Goal: Task Accomplishment & Management: Complete application form

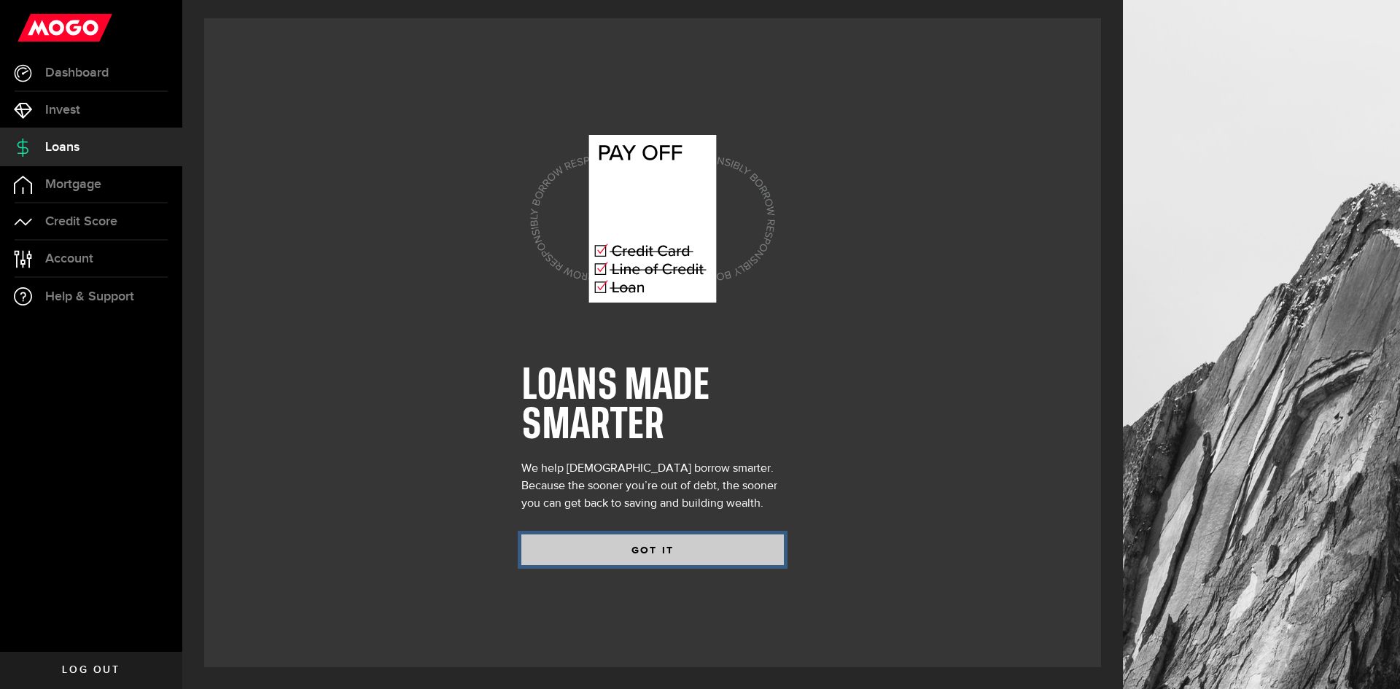
click at [608, 555] on button "GOT IT" at bounding box center [653, 550] width 263 height 31
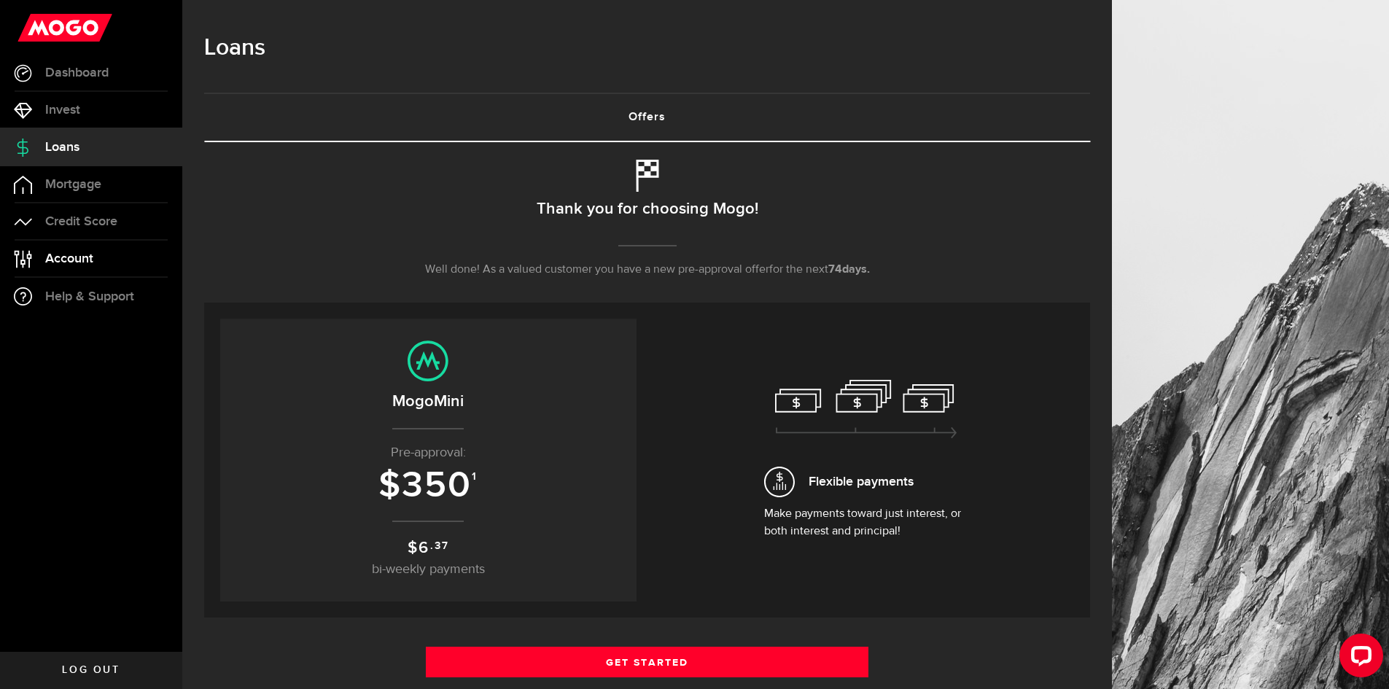
click at [101, 252] on link "Account Compte" at bounding box center [91, 259] width 182 height 36
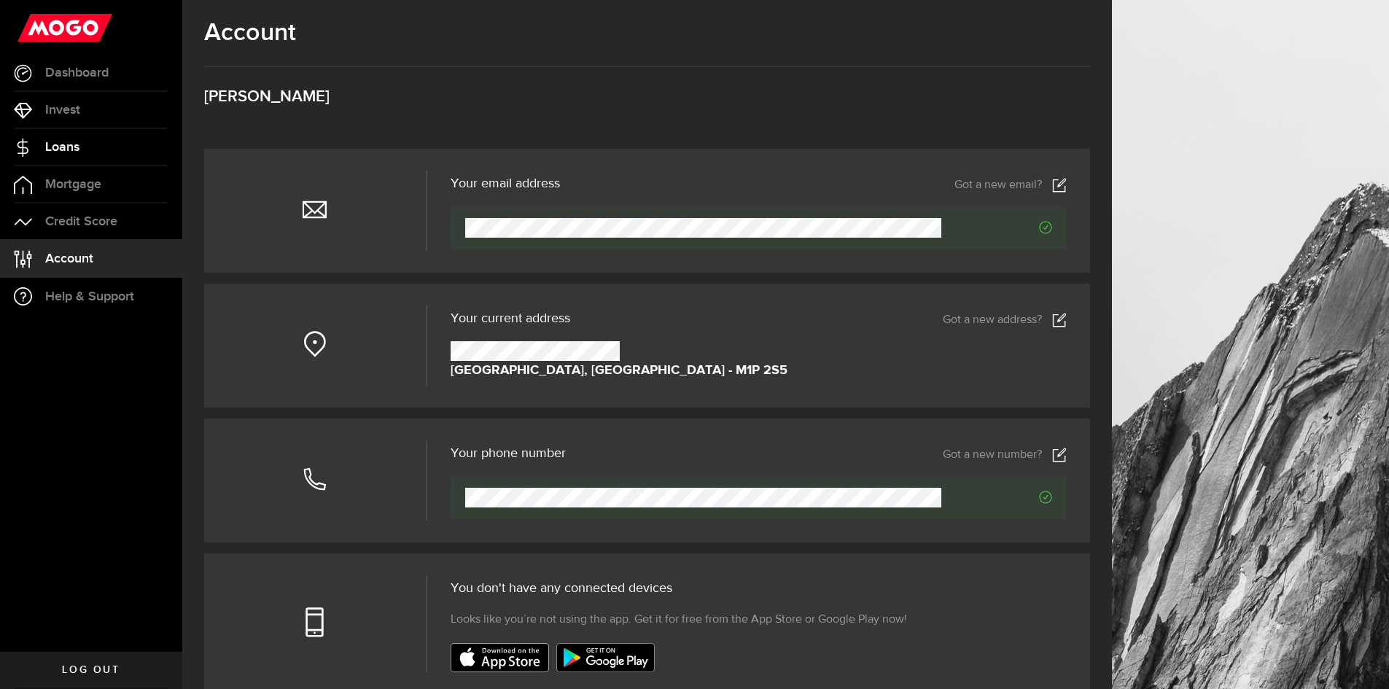
click at [78, 150] on span "Loans" at bounding box center [62, 147] width 34 height 13
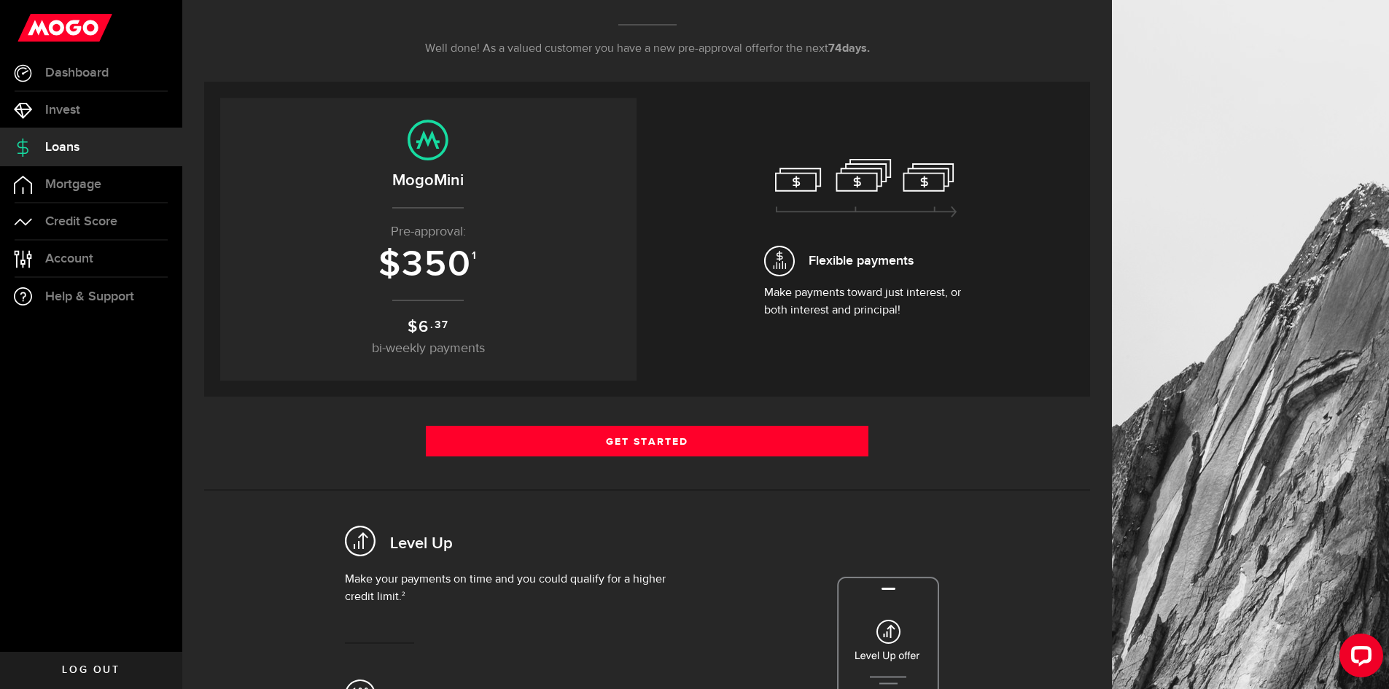
scroll to position [219, 0]
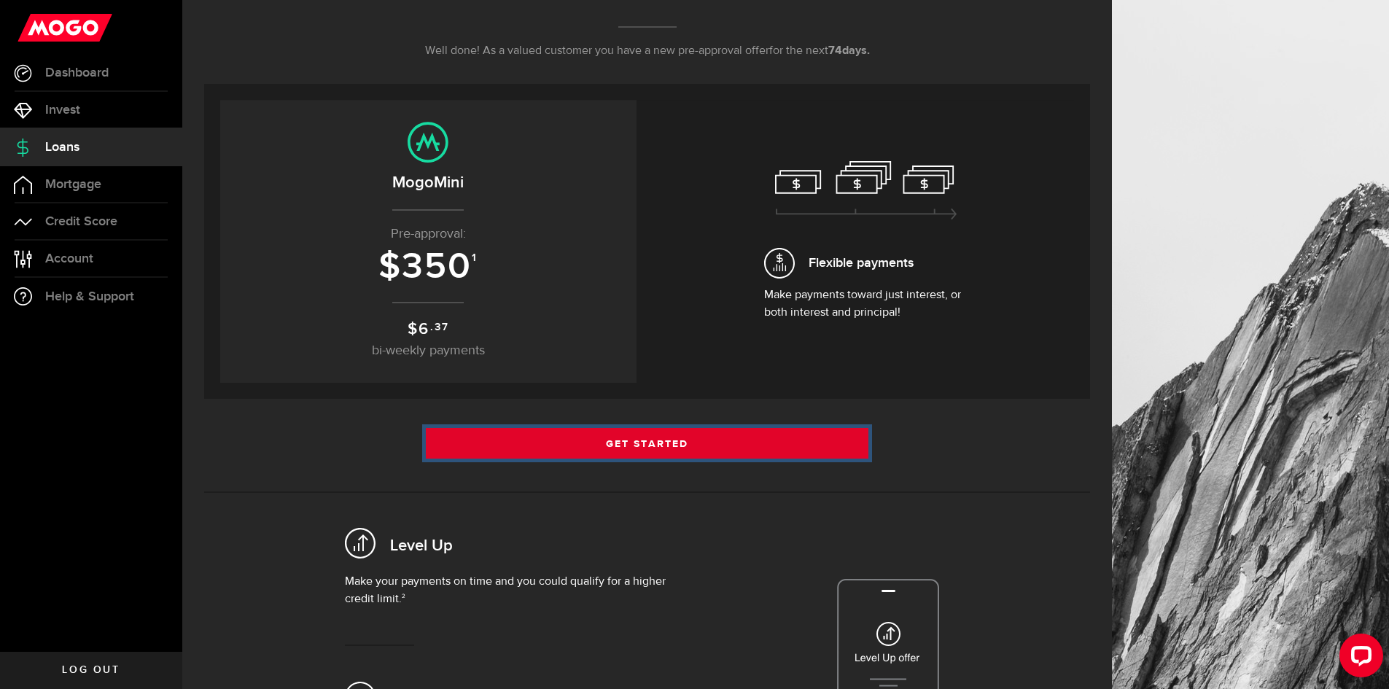
click at [636, 448] on link "Get Started" at bounding box center [647, 443] width 443 height 31
